Goal: Navigation & Orientation: Find specific page/section

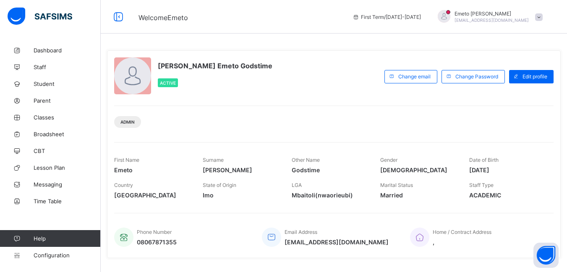
click at [542, 17] on span at bounding box center [539, 17] width 8 height 8
